Goal: Task Accomplishment & Management: Manage account settings

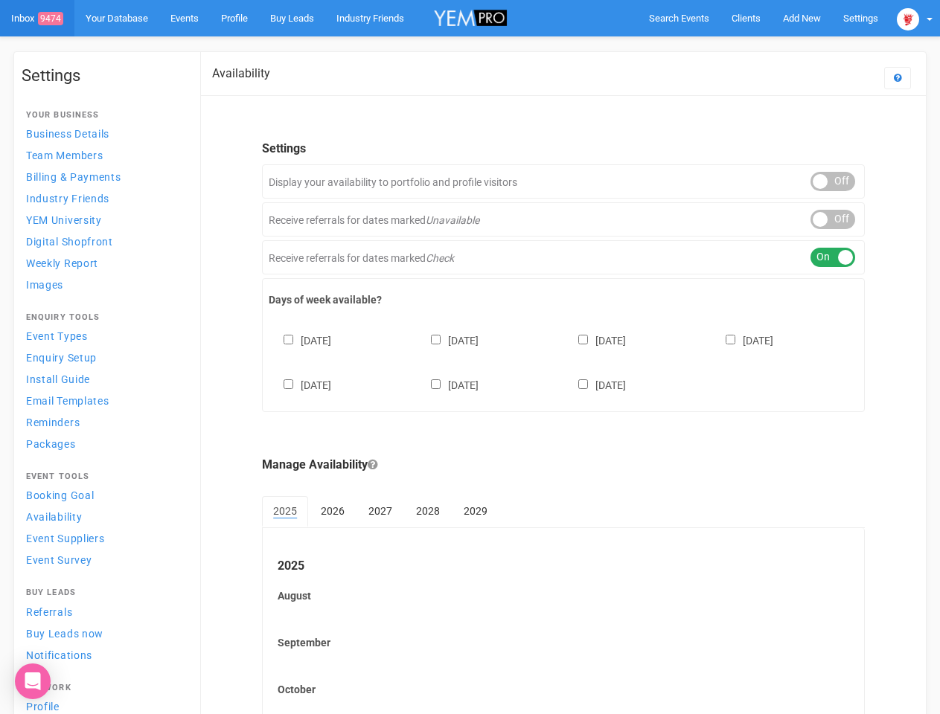
click at [470, 357] on div "[DATE] [DATE] [DATE] [DATE] [DATE] [DATE] [DATE]" at bounding box center [563, 355] width 589 height 89
click at [679, 18] on span "Search Events" at bounding box center [679, 18] width 60 height 11
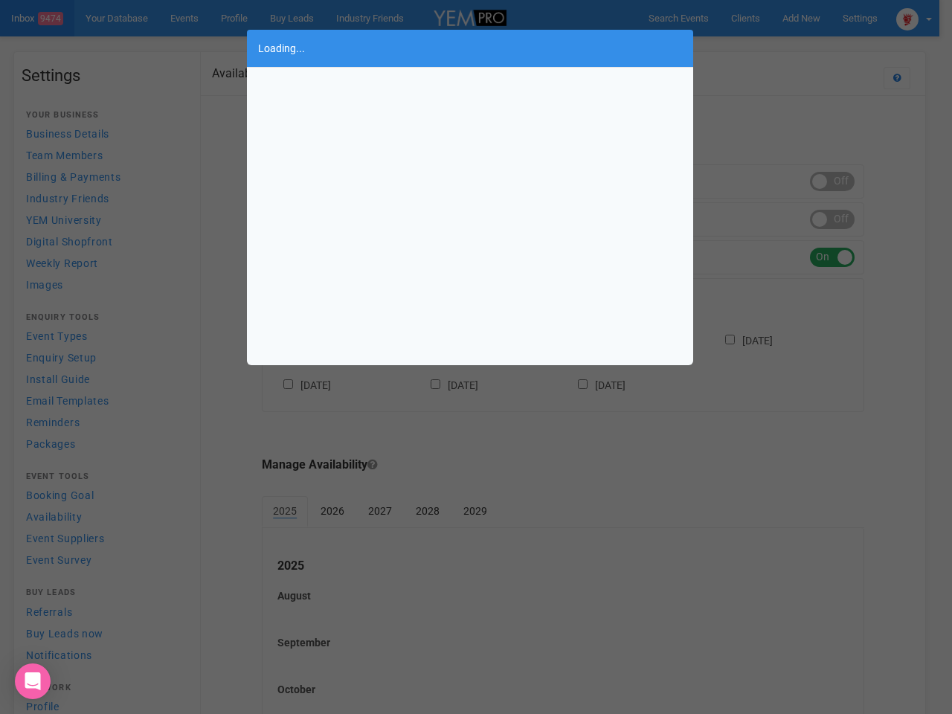
click at [801, 18] on div "Loading..." at bounding box center [476, 357] width 952 height 714
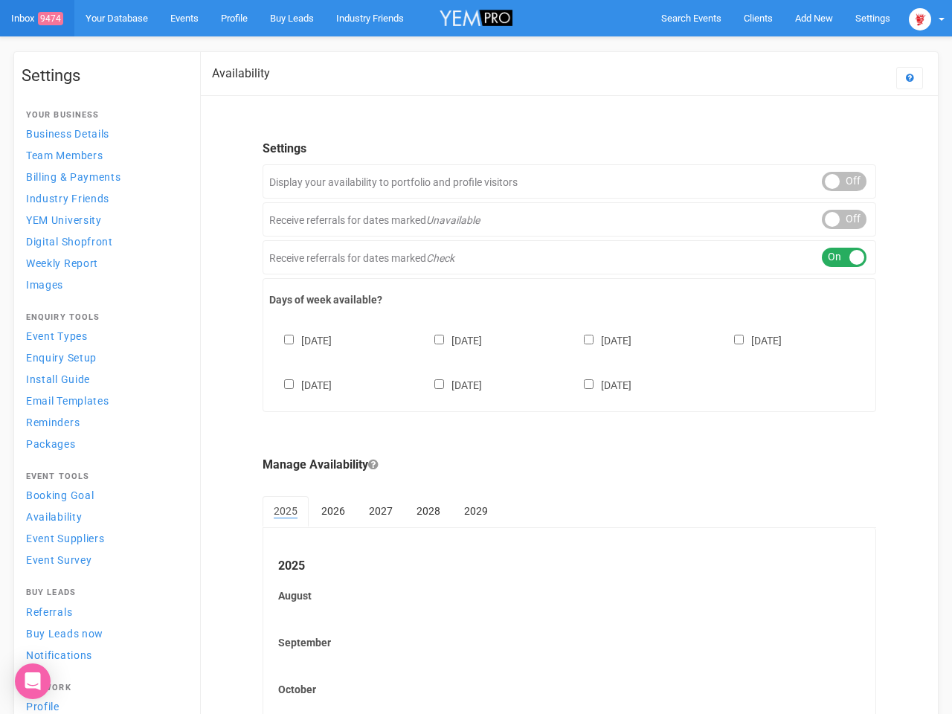
click at [767, 48] on body "Search Events Clients Add New New Client New Event New Enquiry Settings [GEOGRA…" at bounding box center [476, 454] width 952 height 908
click at [914, 18] on img at bounding box center [920, 19] width 22 height 22
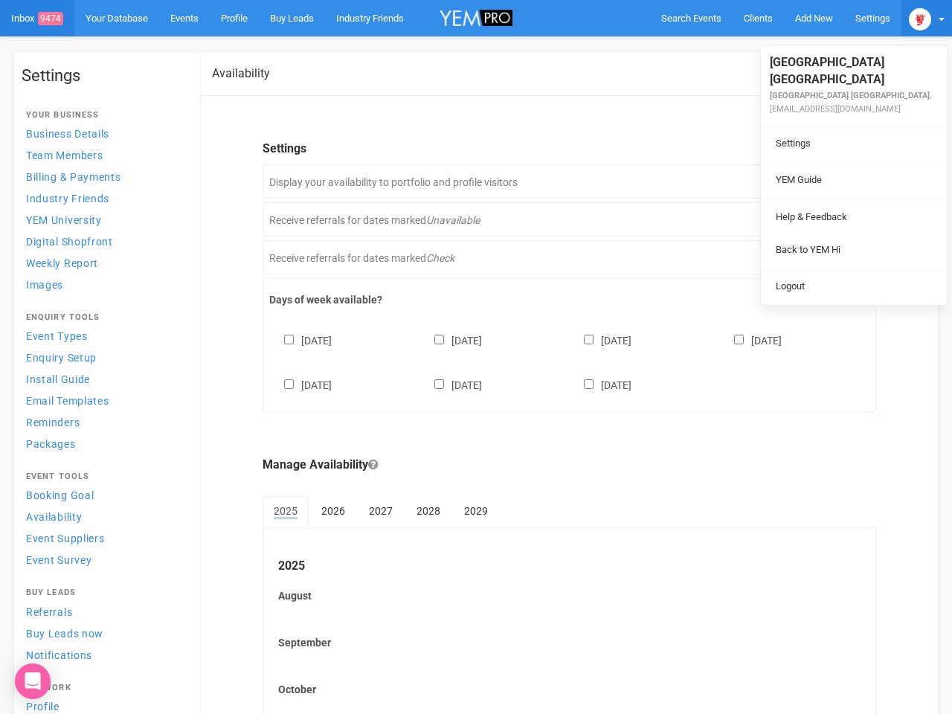
click at [833, 182] on div "ON OFF" at bounding box center [844, 181] width 45 height 19
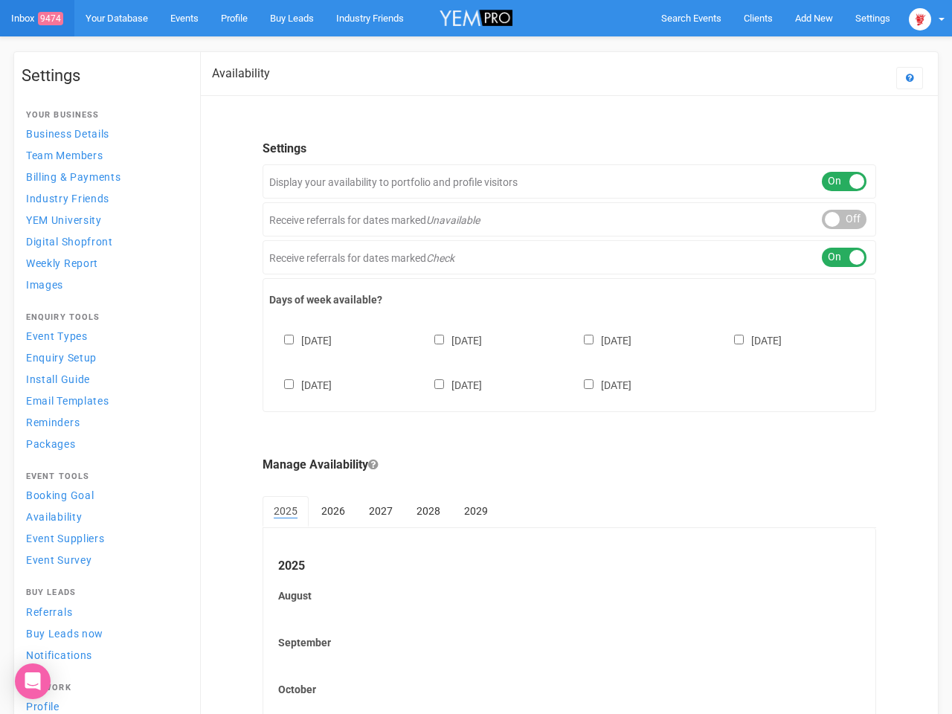
click at [833, 220] on div "ON OFF" at bounding box center [844, 219] width 45 height 19
click at [833, 257] on div "ON OFF" at bounding box center [844, 257] width 45 height 19
click at [563, 361] on div "[DATE] [DATE] [DATE] [DATE] [DATE] [DATE] [DATE]" at bounding box center [569, 355] width 600 height 89
